Goal: Information Seeking & Learning: Learn about a topic

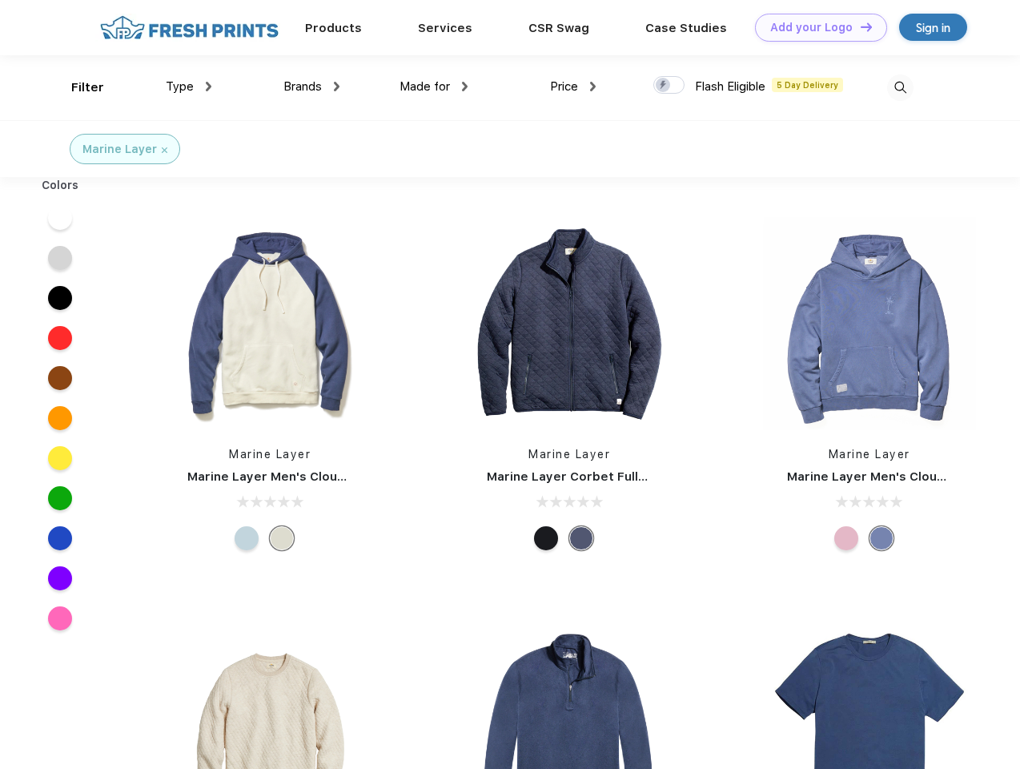
click at [815, 27] on link "Add your Logo Design Tool" at bounding box center [821, 28] width 132 height 28
click at [0, 0] on div "Design Tool" at bounding box center [0, 0] width 0 height 0
click at [859, 26] on link "Add your Logo Design Tool" at bounding box center [821, 28] width 132 height 28
click at [77, 87] on div "Filter" at bounding box center [87, 87] width 33 height 18
click at [189, 86] on span "Type" at bounding box center [180, 86] width 28 height 14
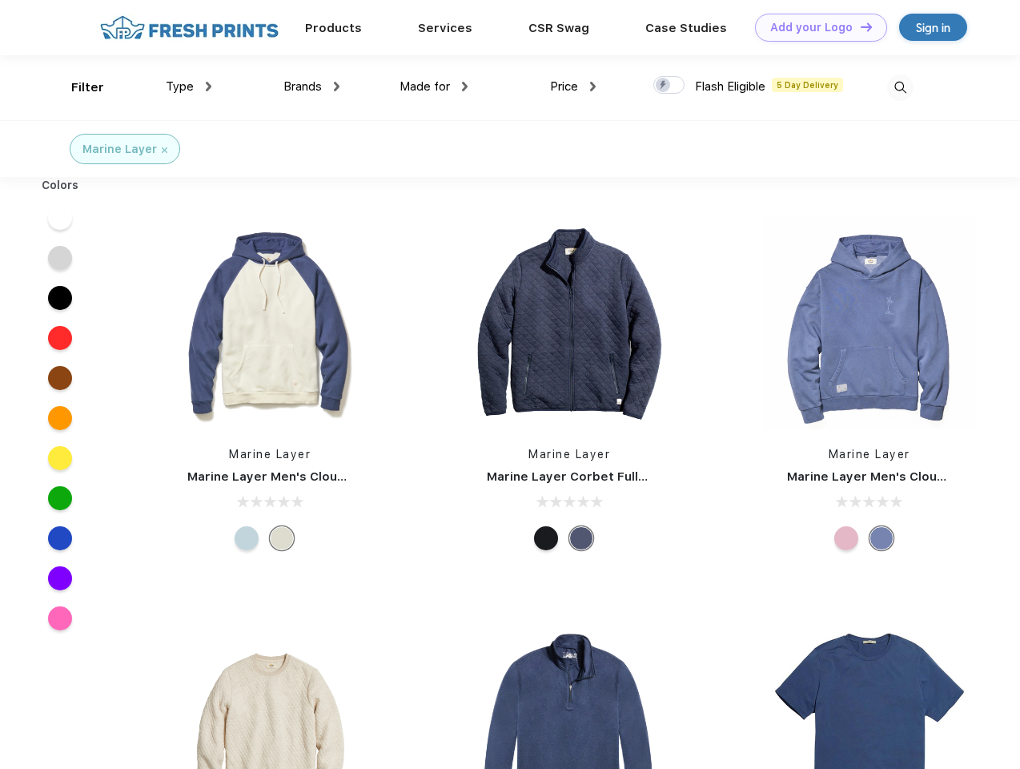
click at [311, 86] on span "Brands" at bounding box center [302, 86] width 38 height 14
click at [434, 86] on span "Made for" at bounding box center [424, 86] width 50 height 14
click at [573, 86] on span "Price" at bounding box center [564, 86] width 28 height 14
click at [669, 86] on div at bounding box center [668, 85] width 31 height 18
click at [664, 86] on input "checkbox" at bounding box center [658, 80] width 10 height 10
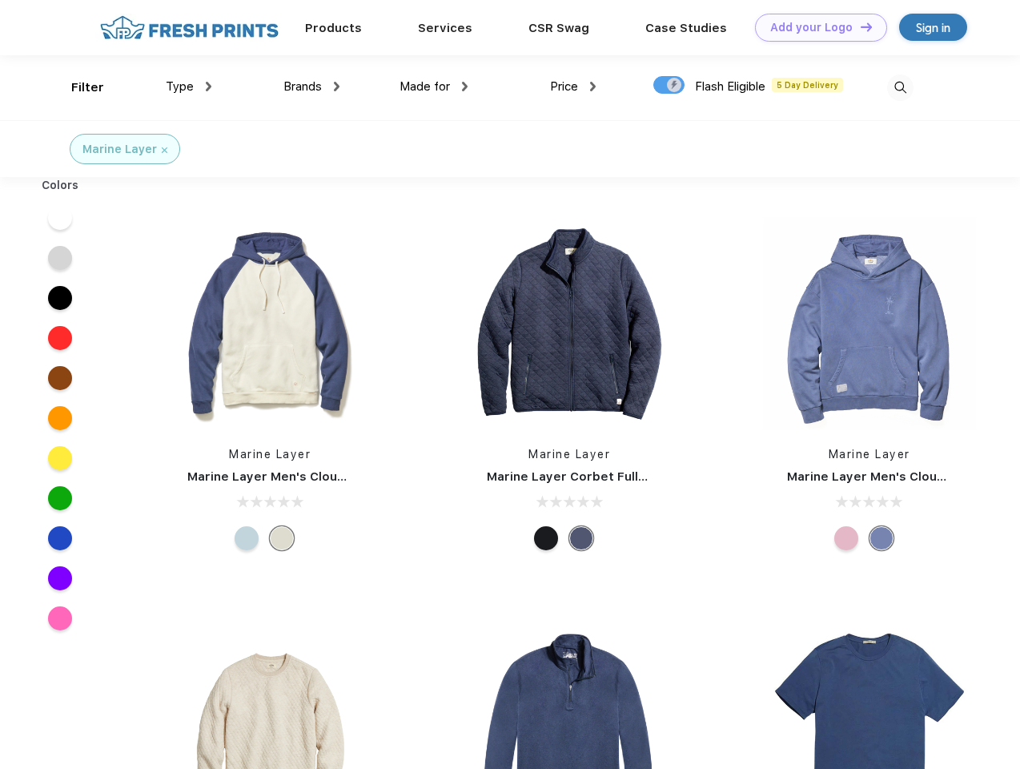
click at [900, 87] on img at bounding box center [900, 87] width 26 height 26
